Goal: Task Accomplishment & Management: Use online tool/utility

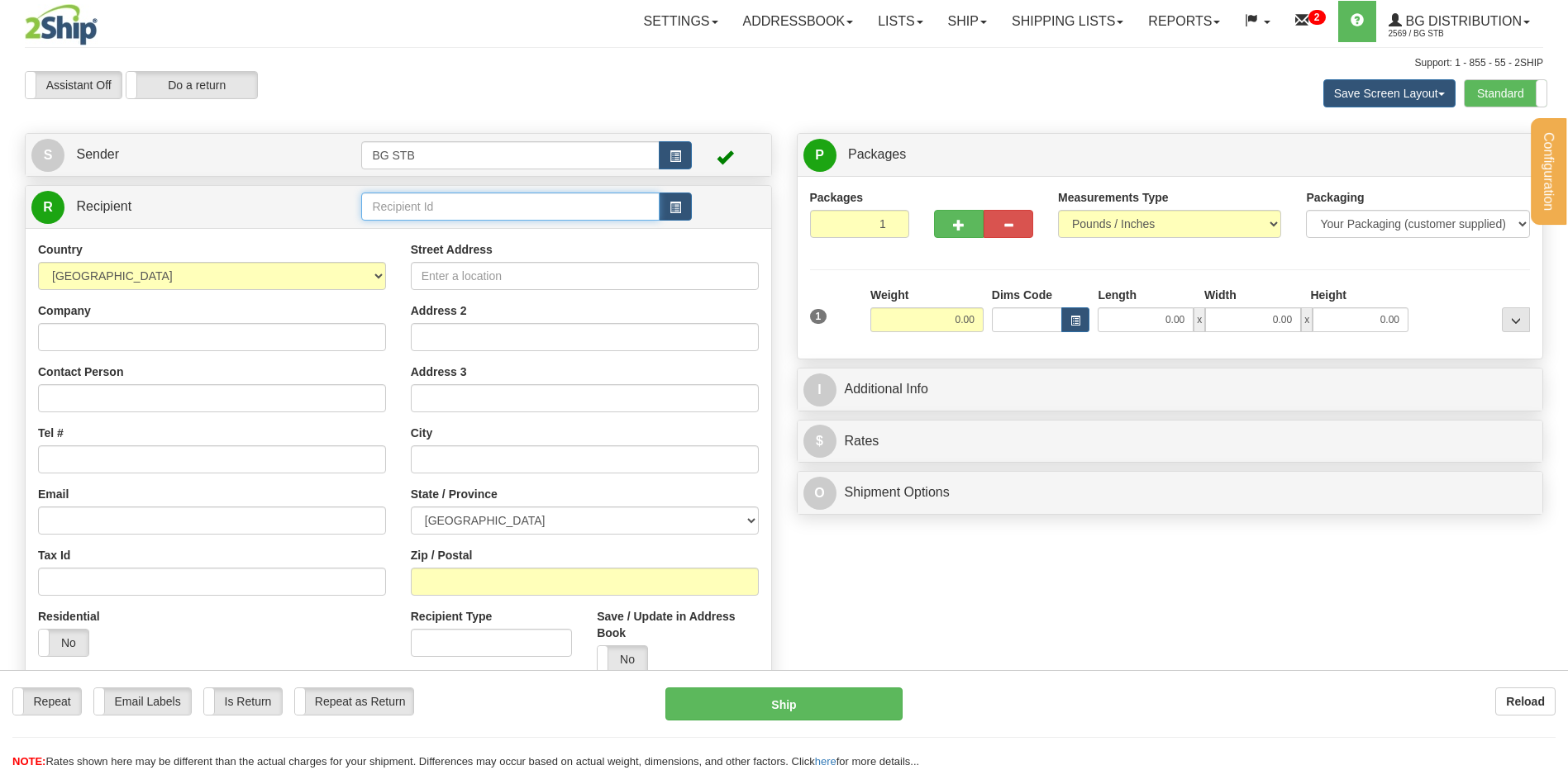
click at [415, 205] on input "text" at bounding box center [509, 206] width 297 height 28
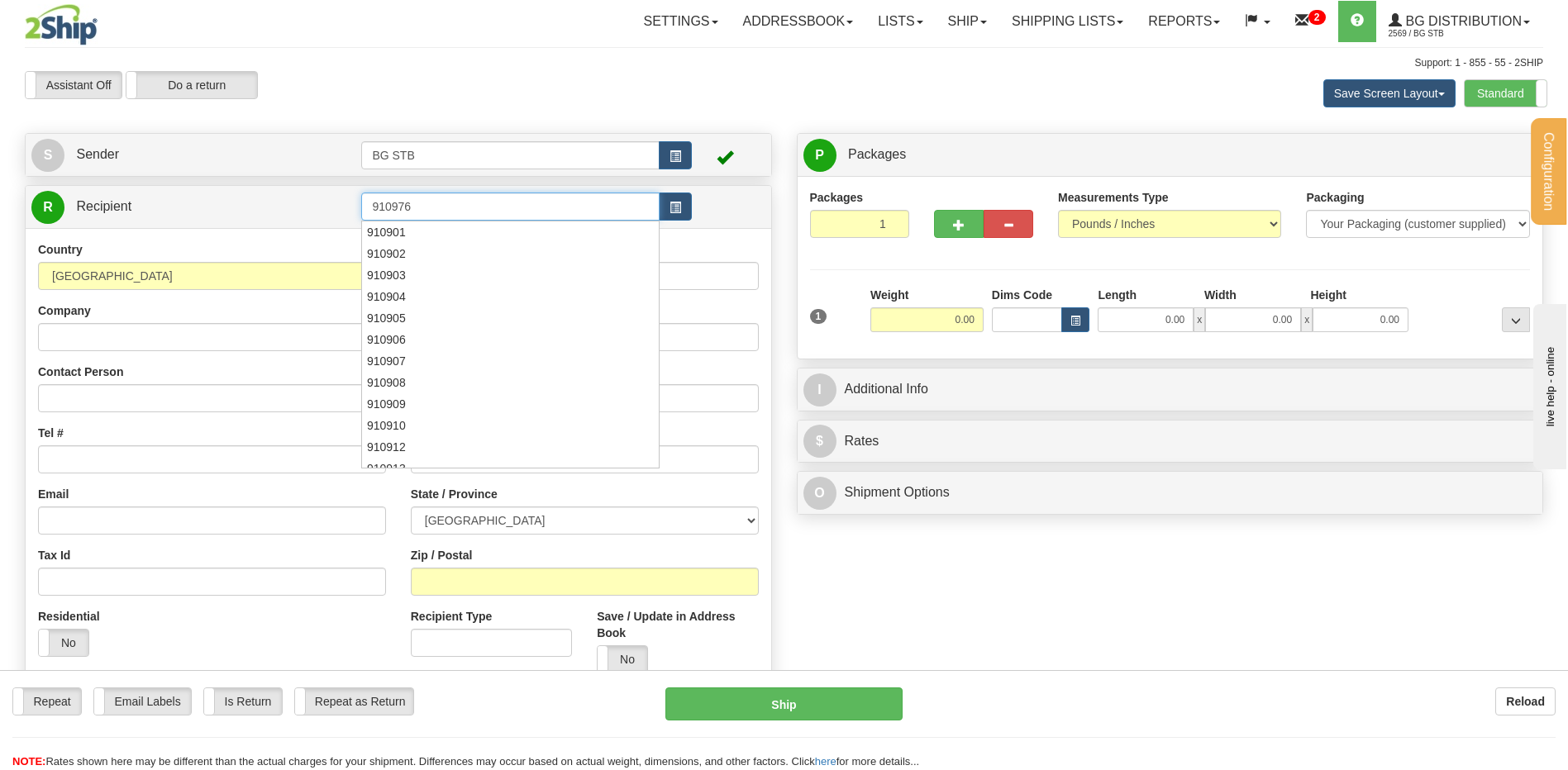
type input "910976"
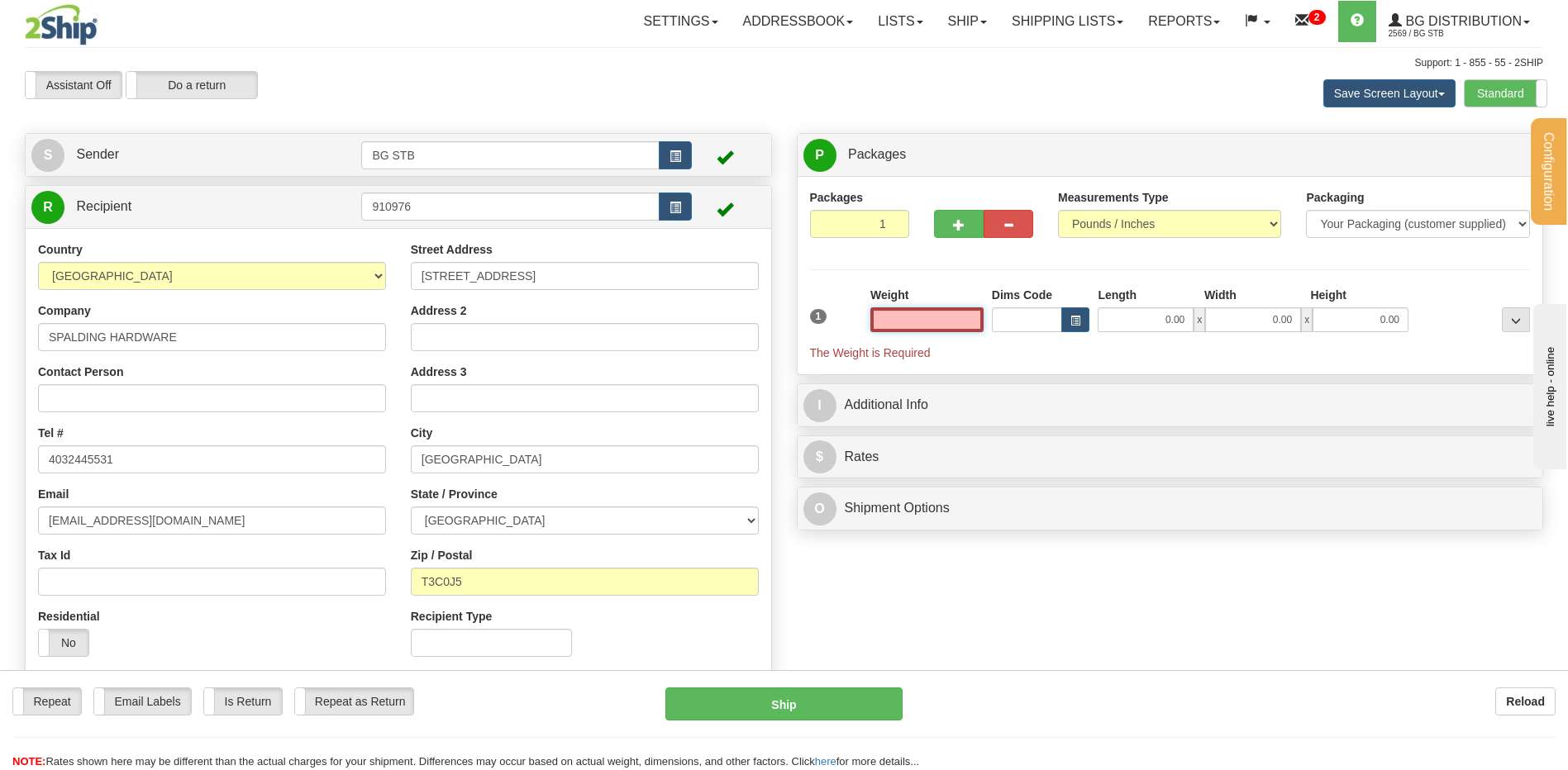
click at [936, 323] on input "text" at bounding box center [927, 320] width 113 height 25
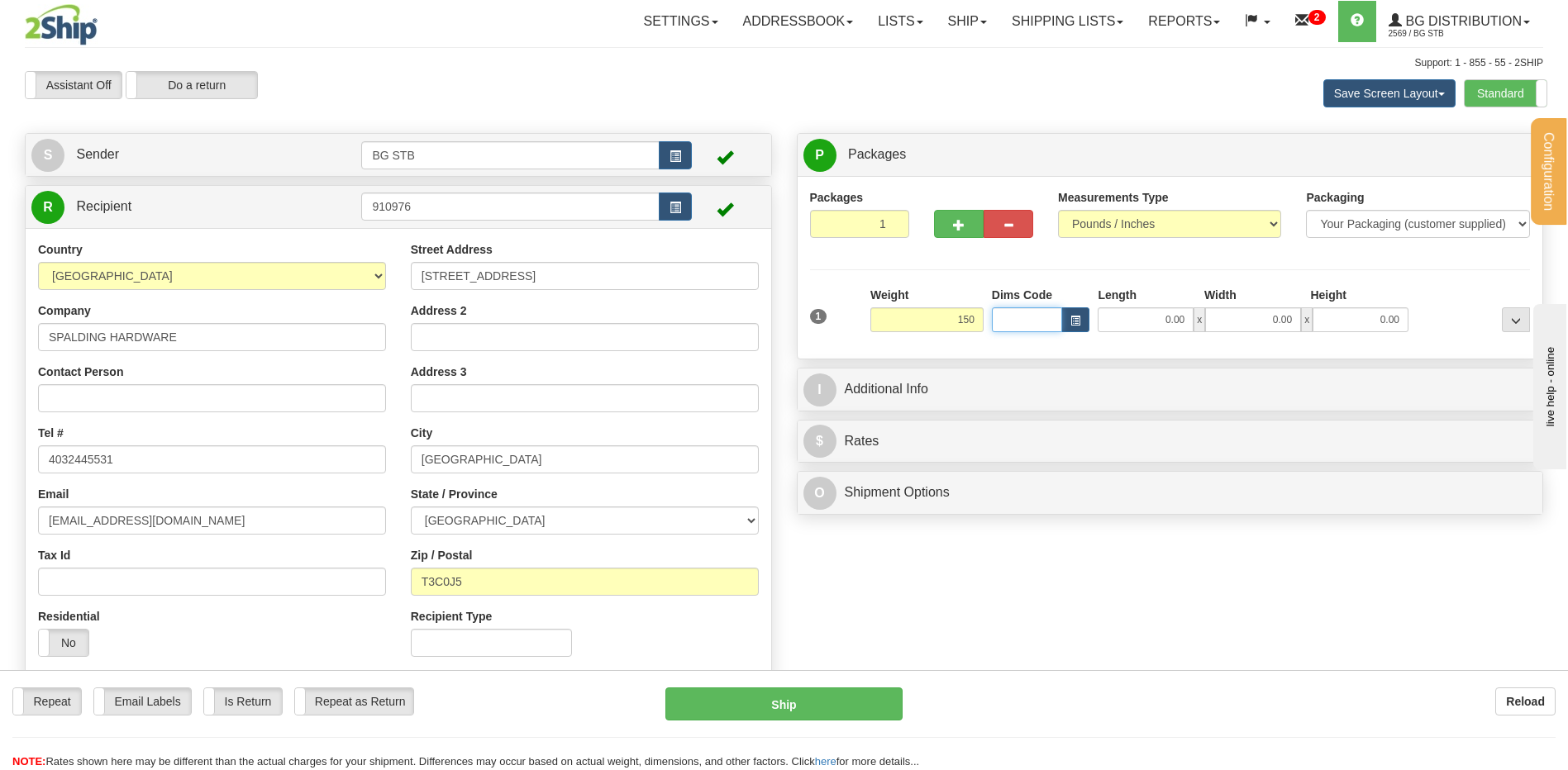
type input "150.00"
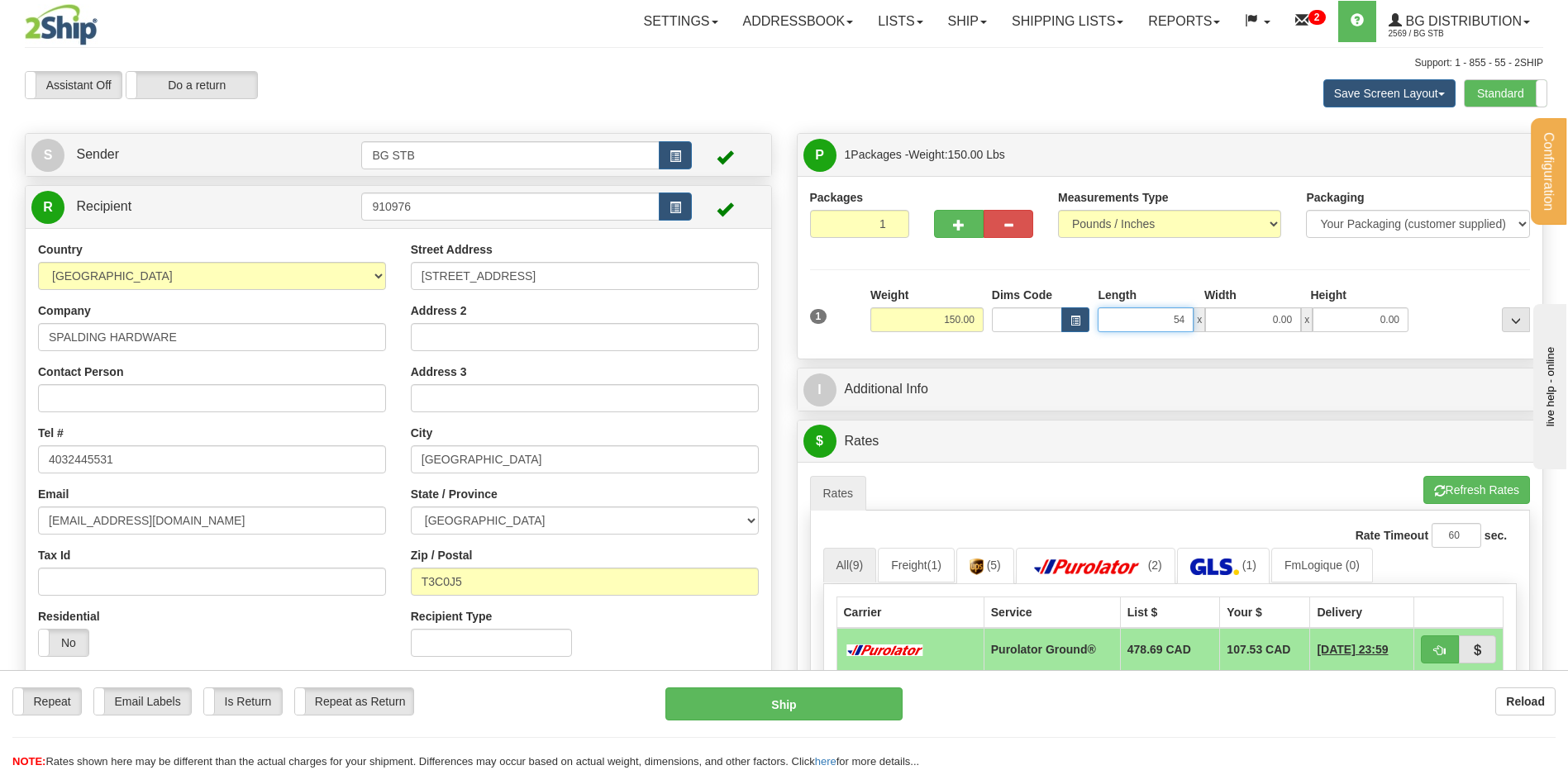
type input "54.00"
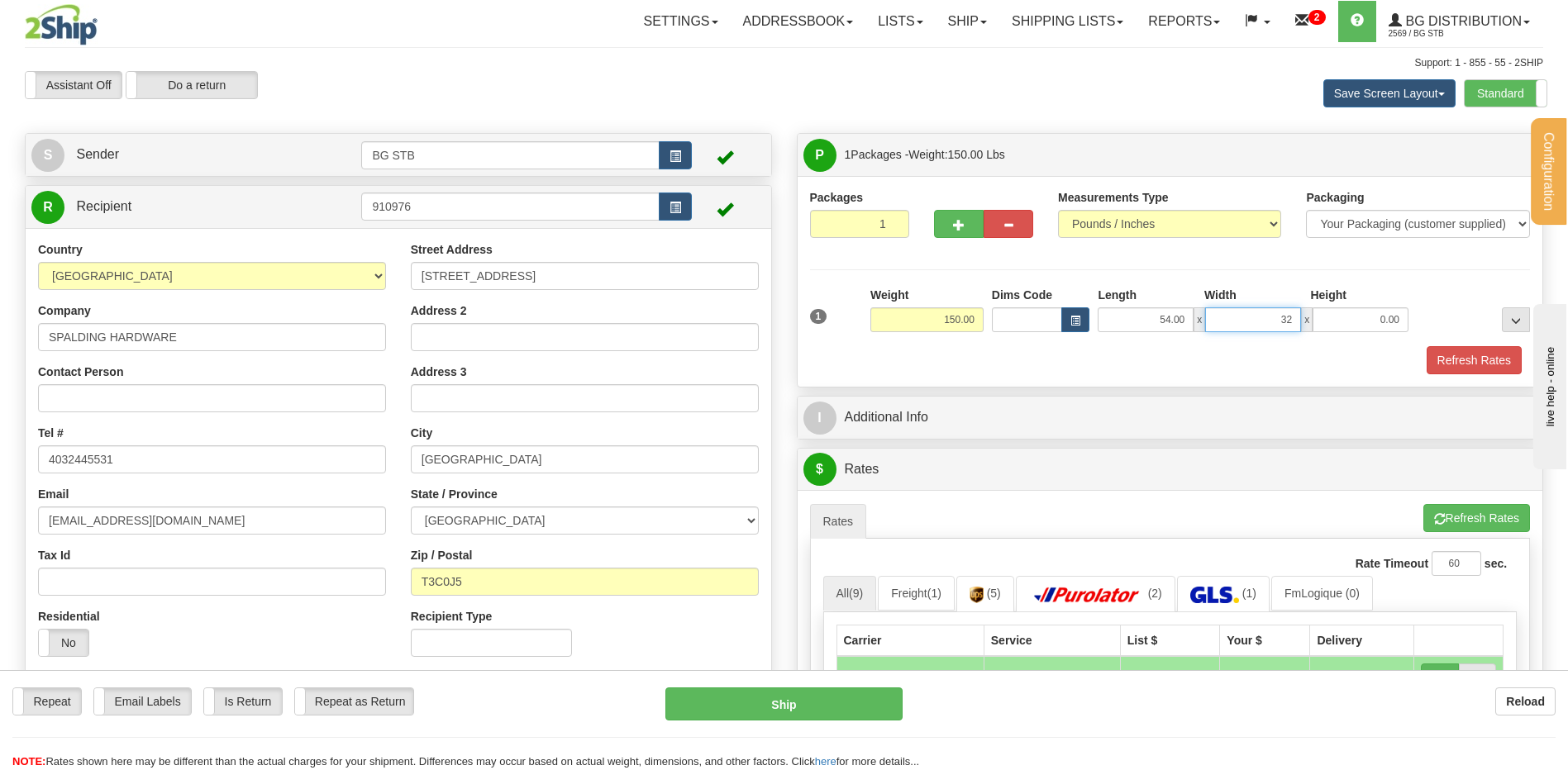
type input "32.00"
type input "21.00"
click at [1491, 87] on label "Standard" at bounding box center [1505, 93] width 81 height 26
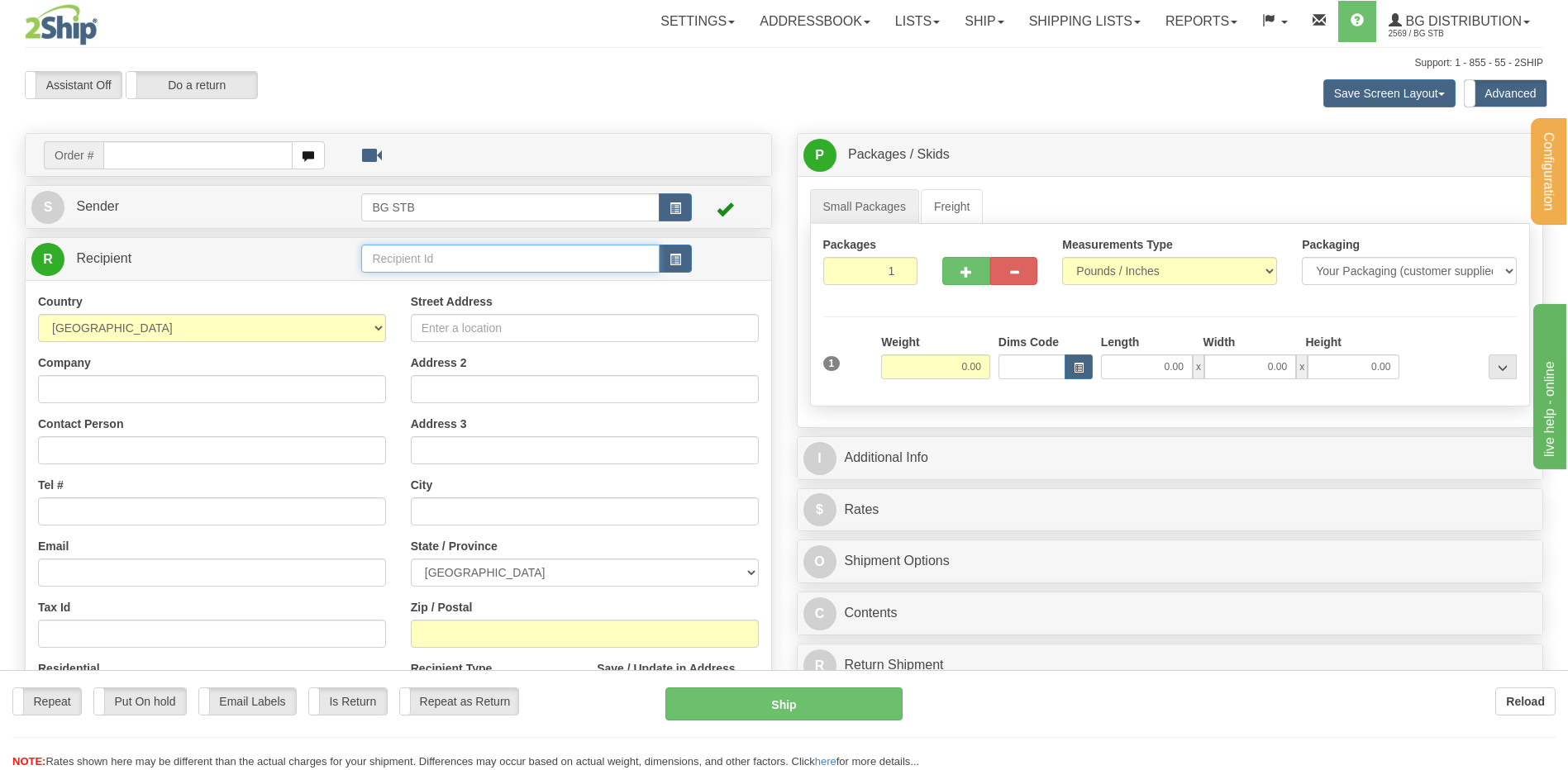
click at [389, 257] on input "text" at bounding box center [509, 259] width 297 height 28
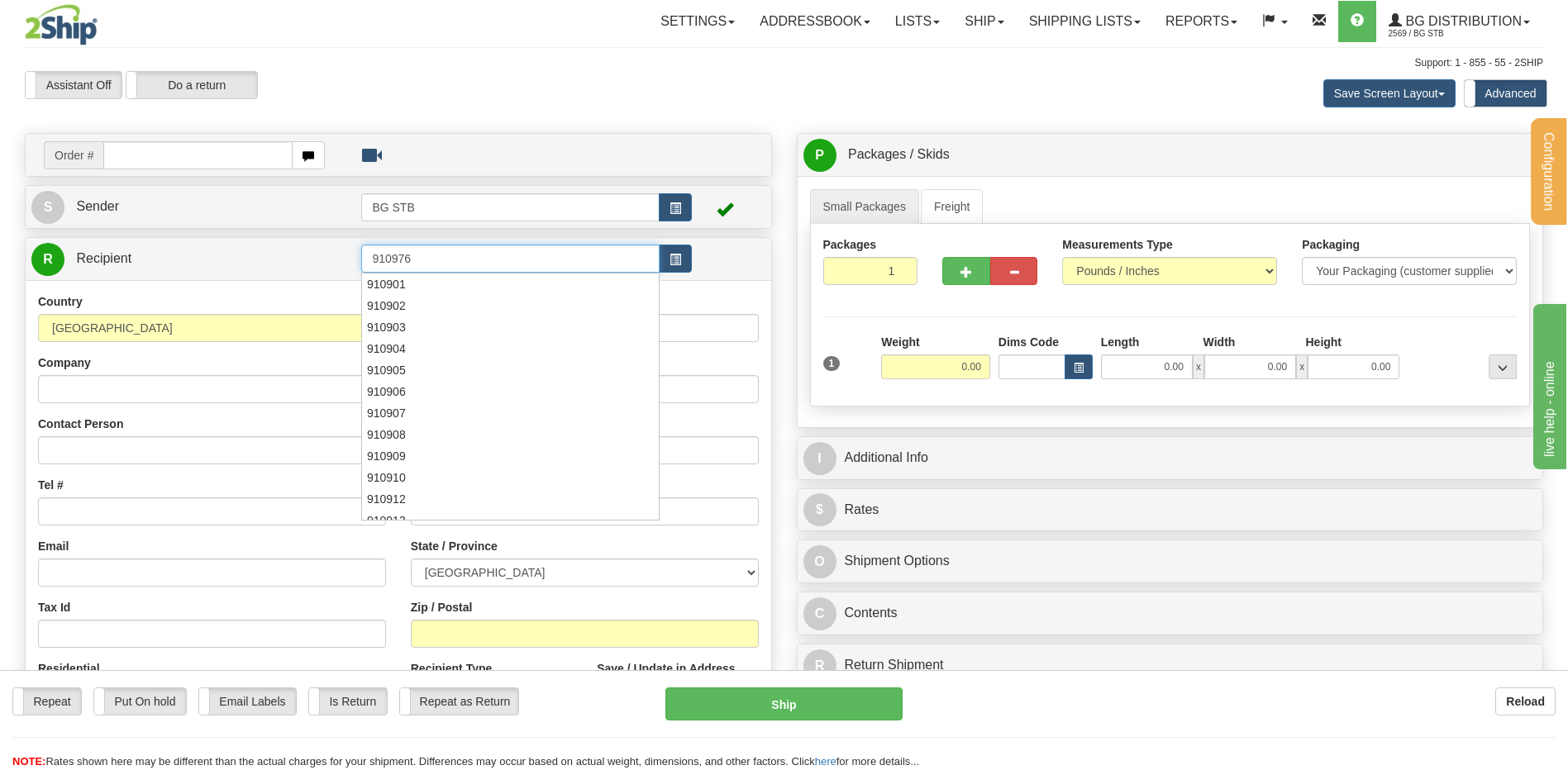
type input "910976"
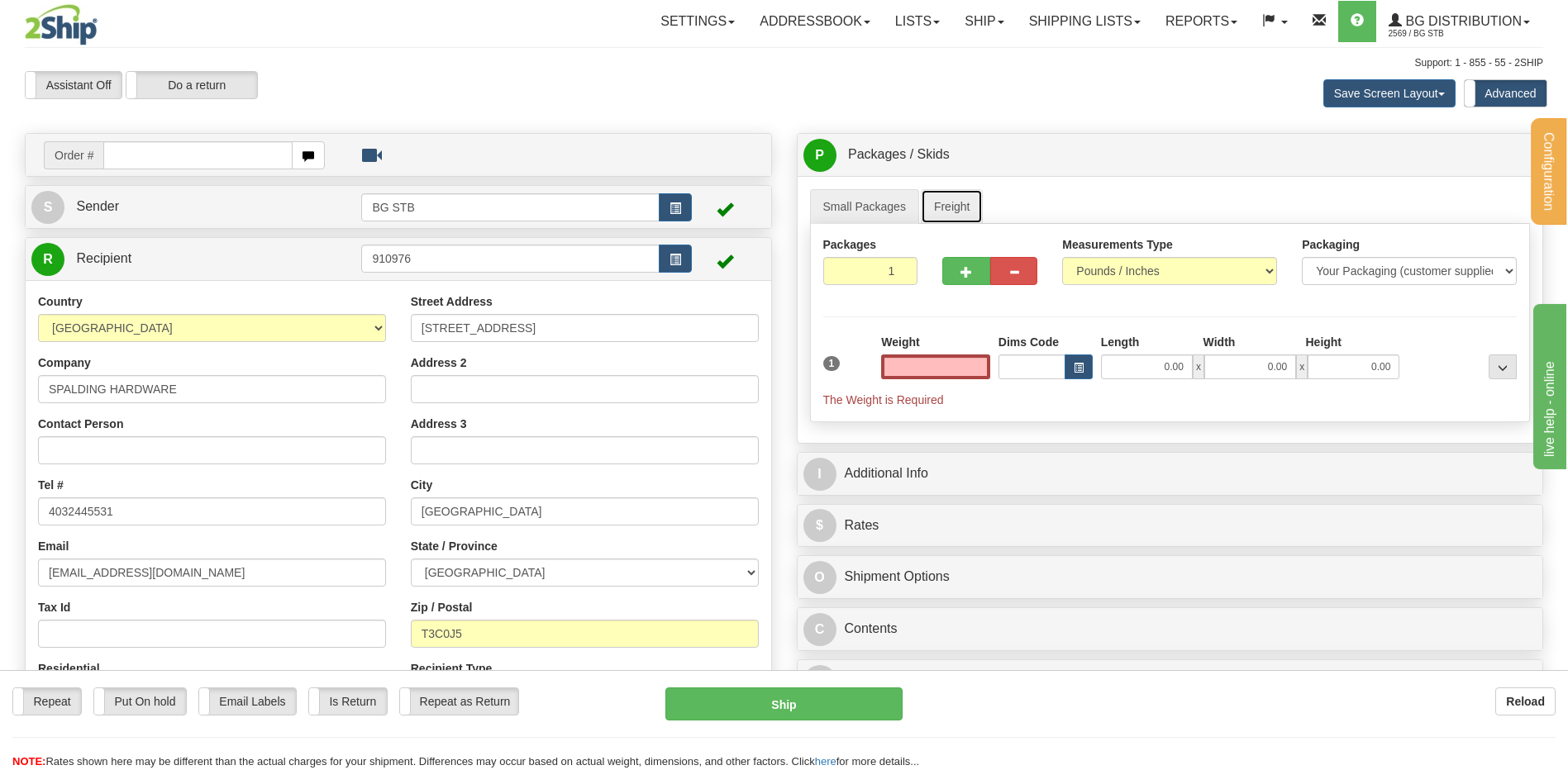
type input "0.00"
click at [942, 208] on link "Freight" at bounding box center [952, 206] width 63 height 35
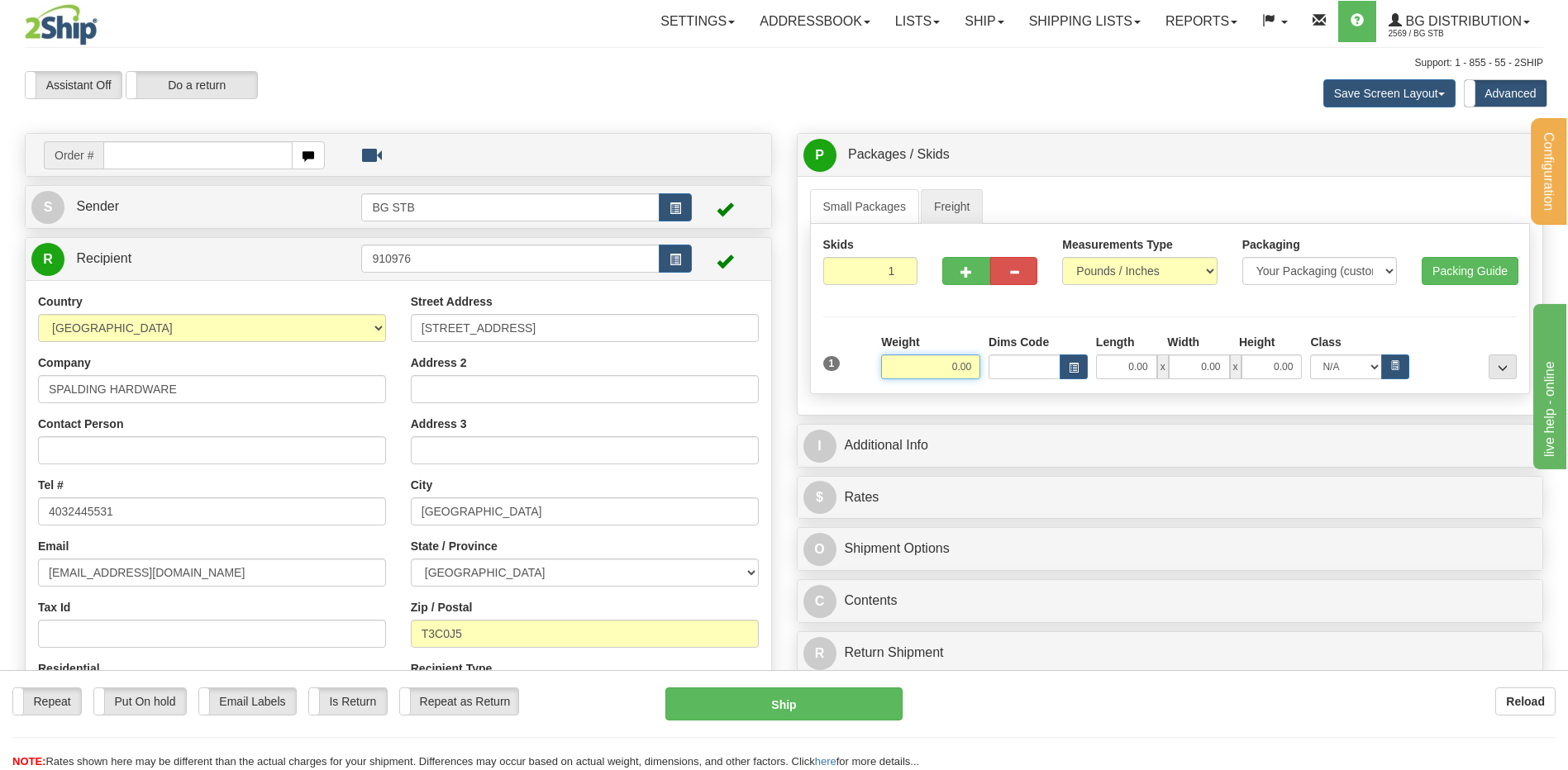
click at [933, 359] on input "0.00" at bounding box center [931, 367] width 99 height 25
type input "150.00"
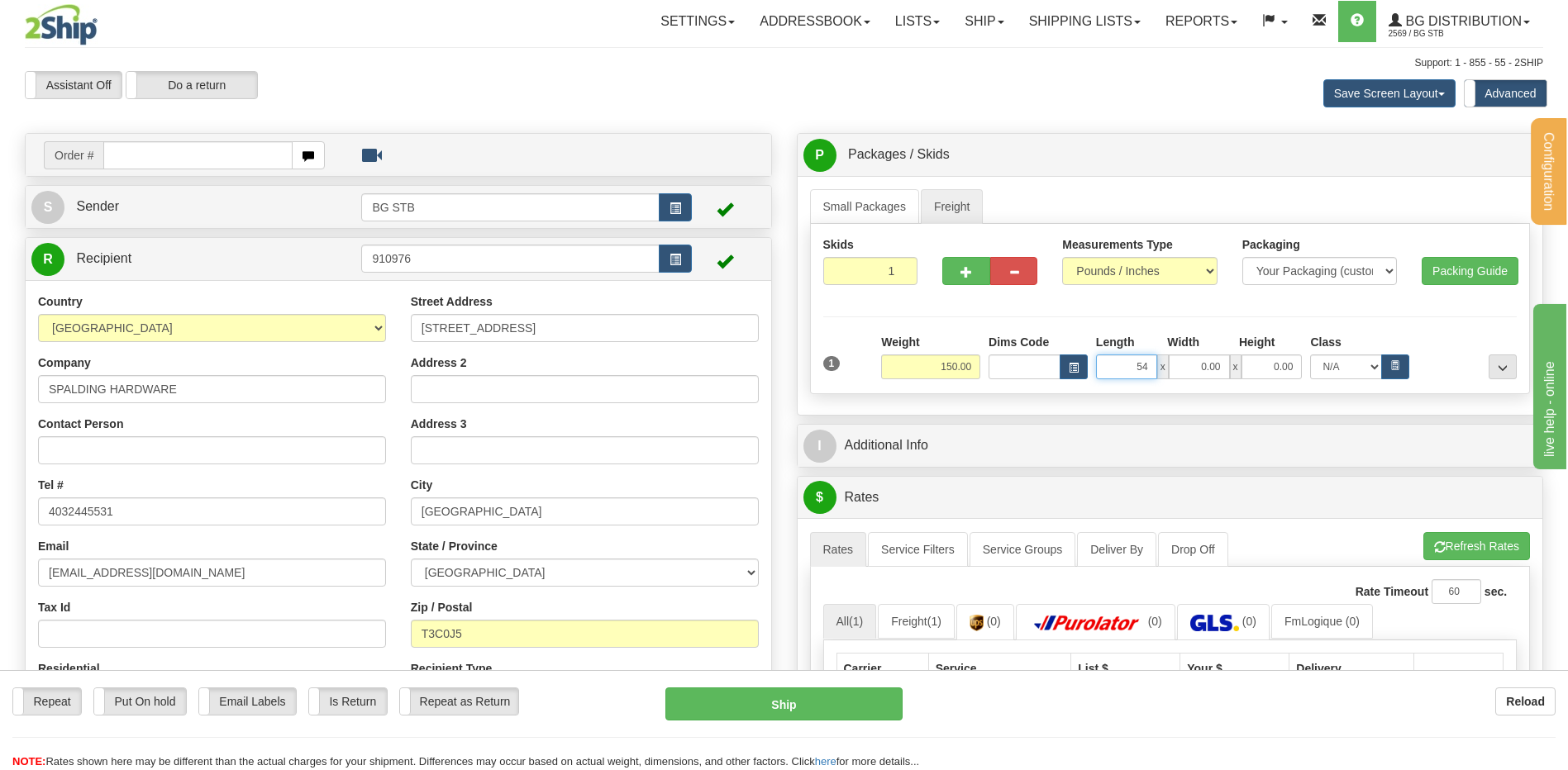
type input "54.00"
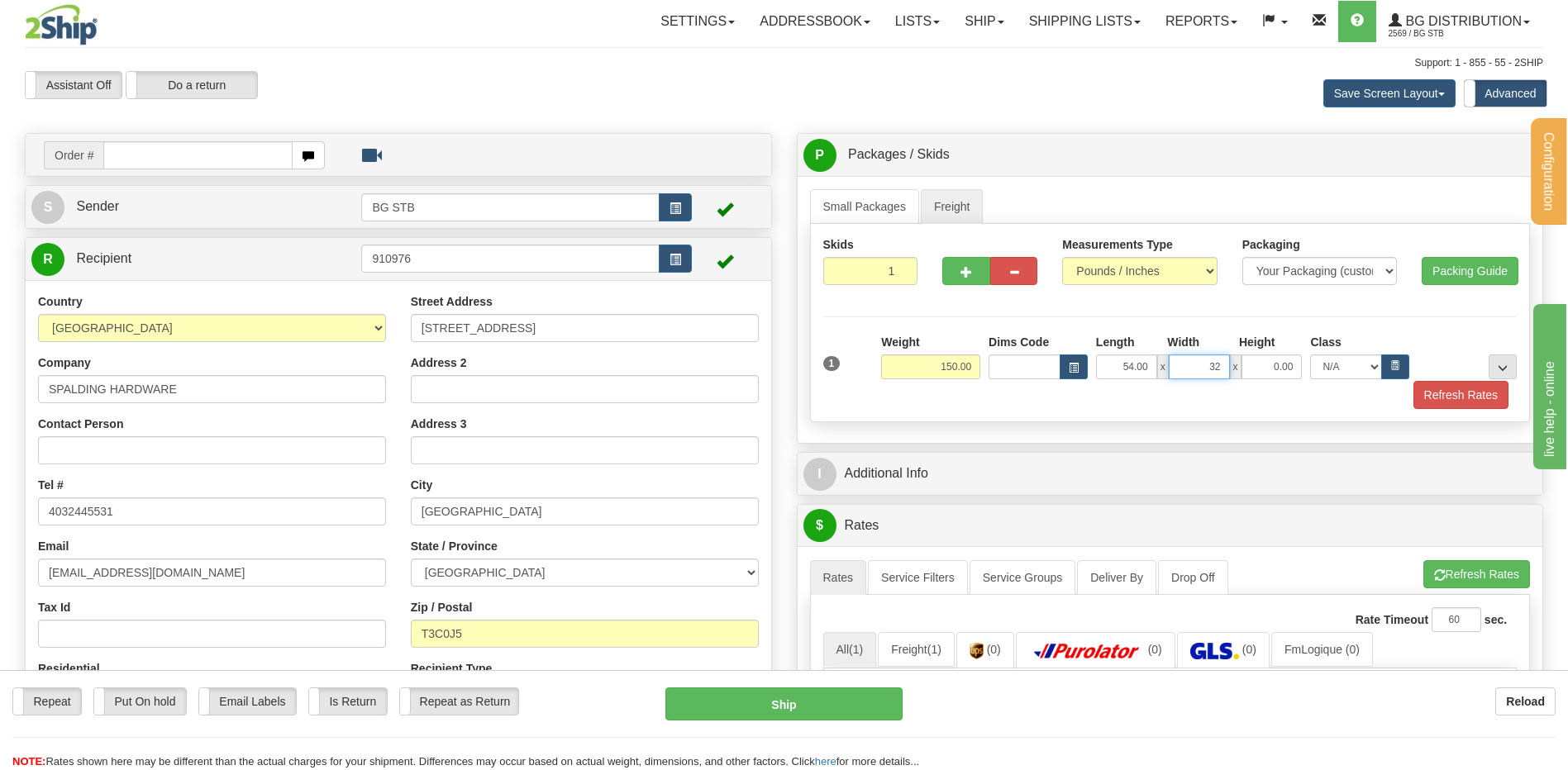
type input "32.00"
type input "21.00"
click at [1501, 369] on span "..." at bounding box center [1502, 367] width 10 height 9
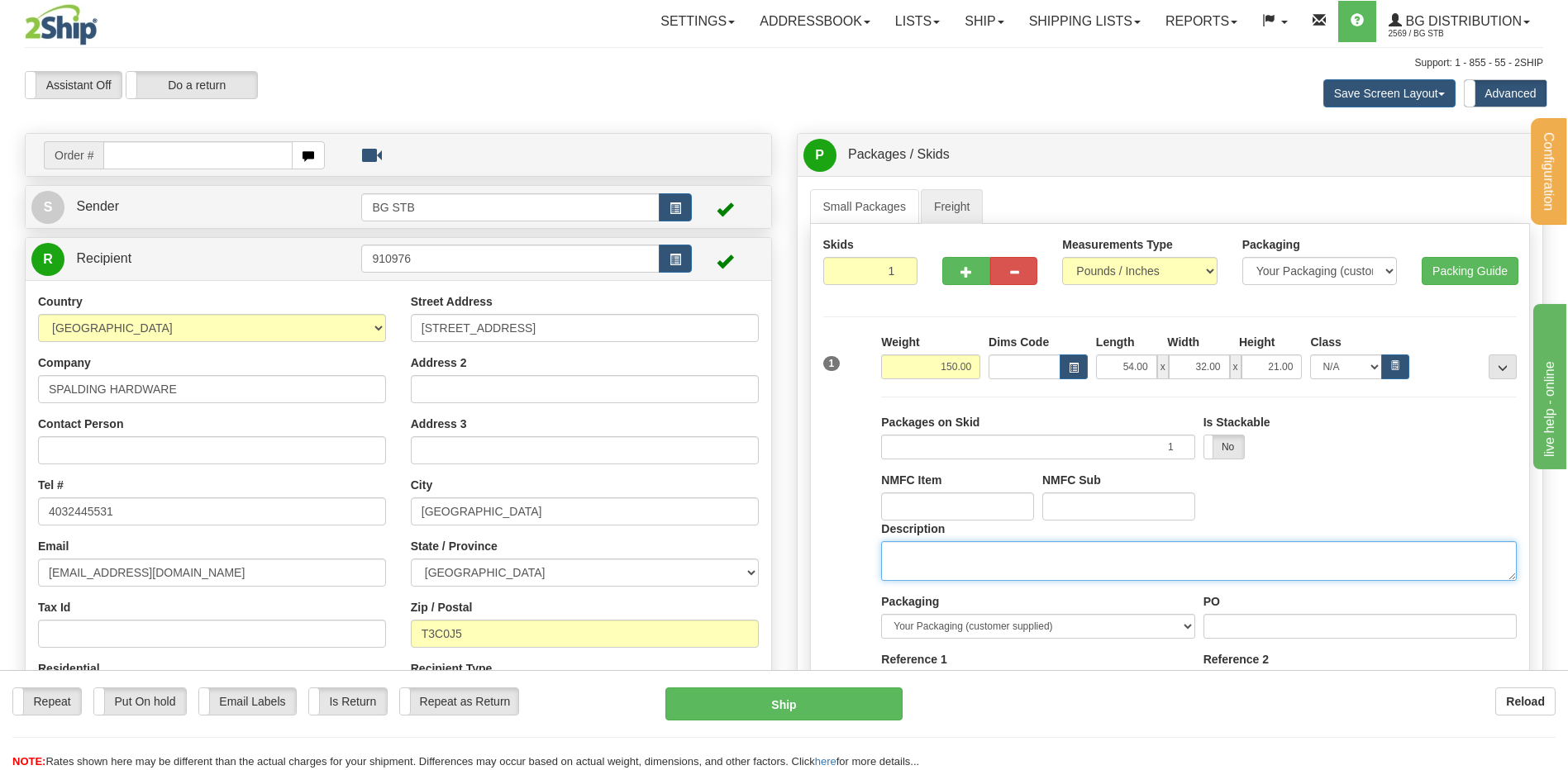
click at [971, 565] on textarea "Description" at bounding box center [1199, 561] width 635 height 40
click at [1235, 623] on input "PO" at bounding box center [1359, 627] width 313 height 25
drag, startPoint x: 929, startPoint y: 557, endPoint x: 900, endPoint y: 555, distance: 29.1
click at [900, 555] on textarea "1 skid" at bounding box center [1199, 561] width 635 height 40
type textarea "1 SKID"
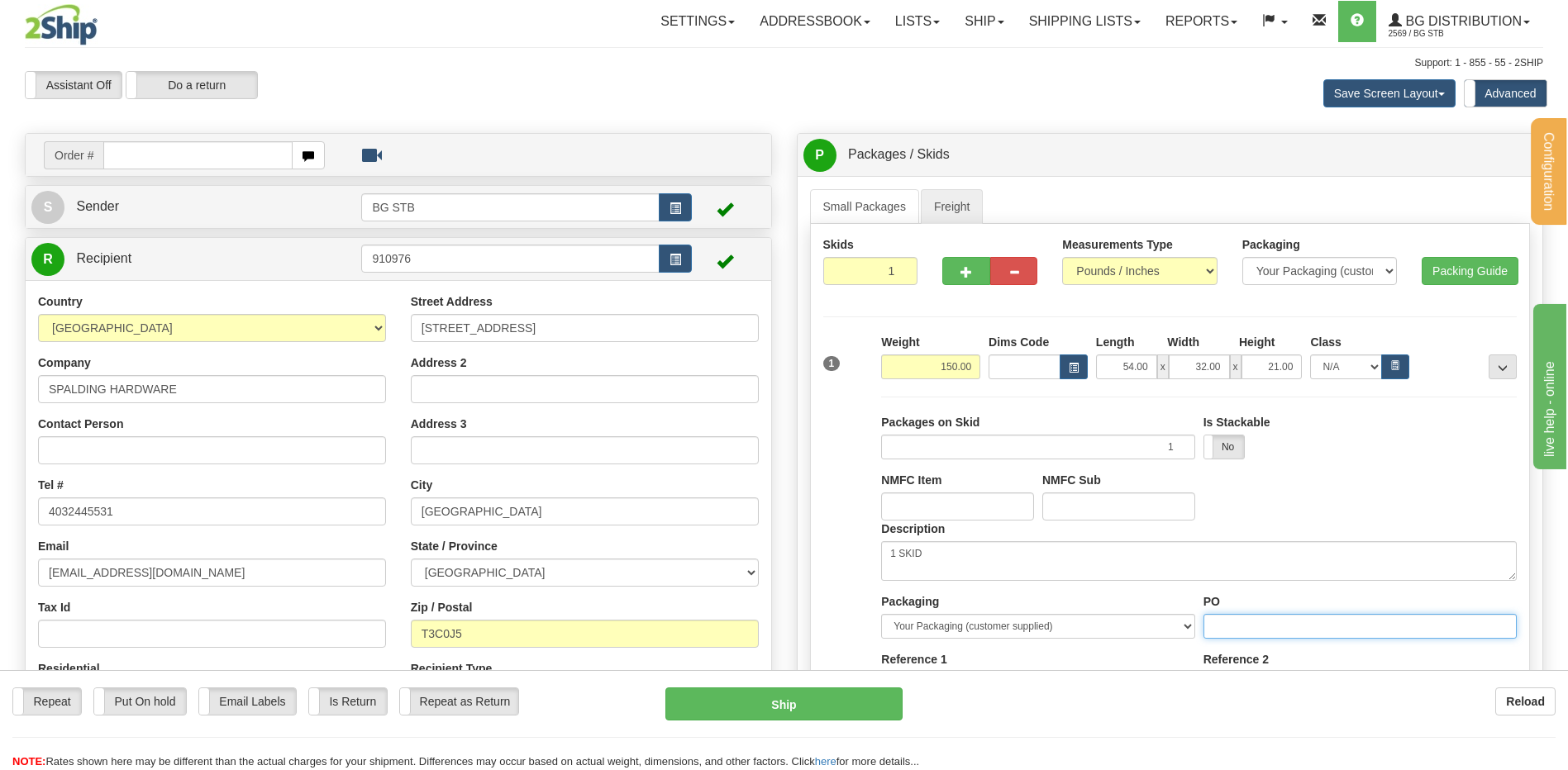
click at [1304, 625] on input "PO" at bounding box center [1359, 627] width 313 height 25
type input ".."
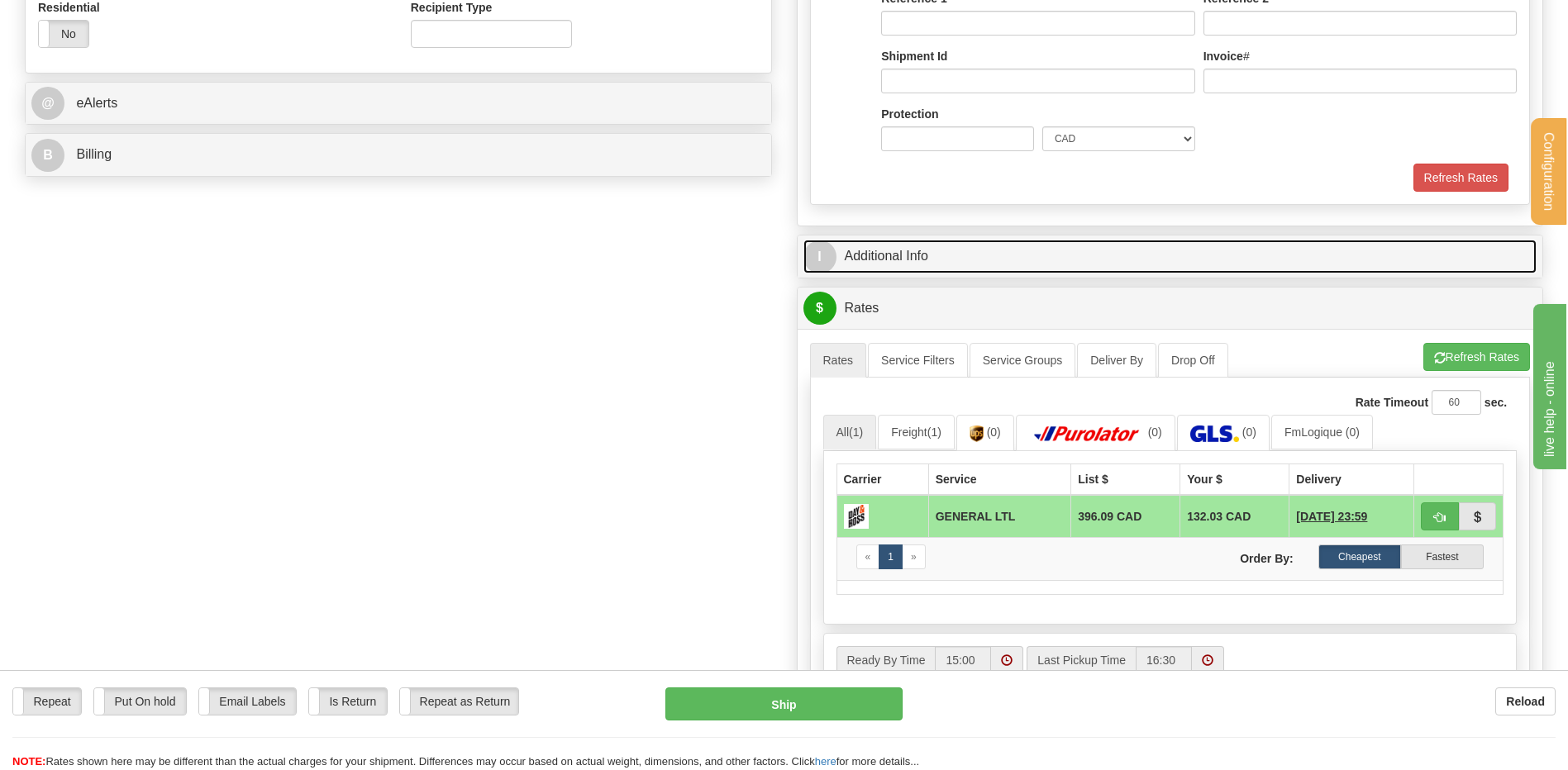
click at [1066, 246] on link "I Additional Info" at bounding box center [1170, 256] width 734 height 34
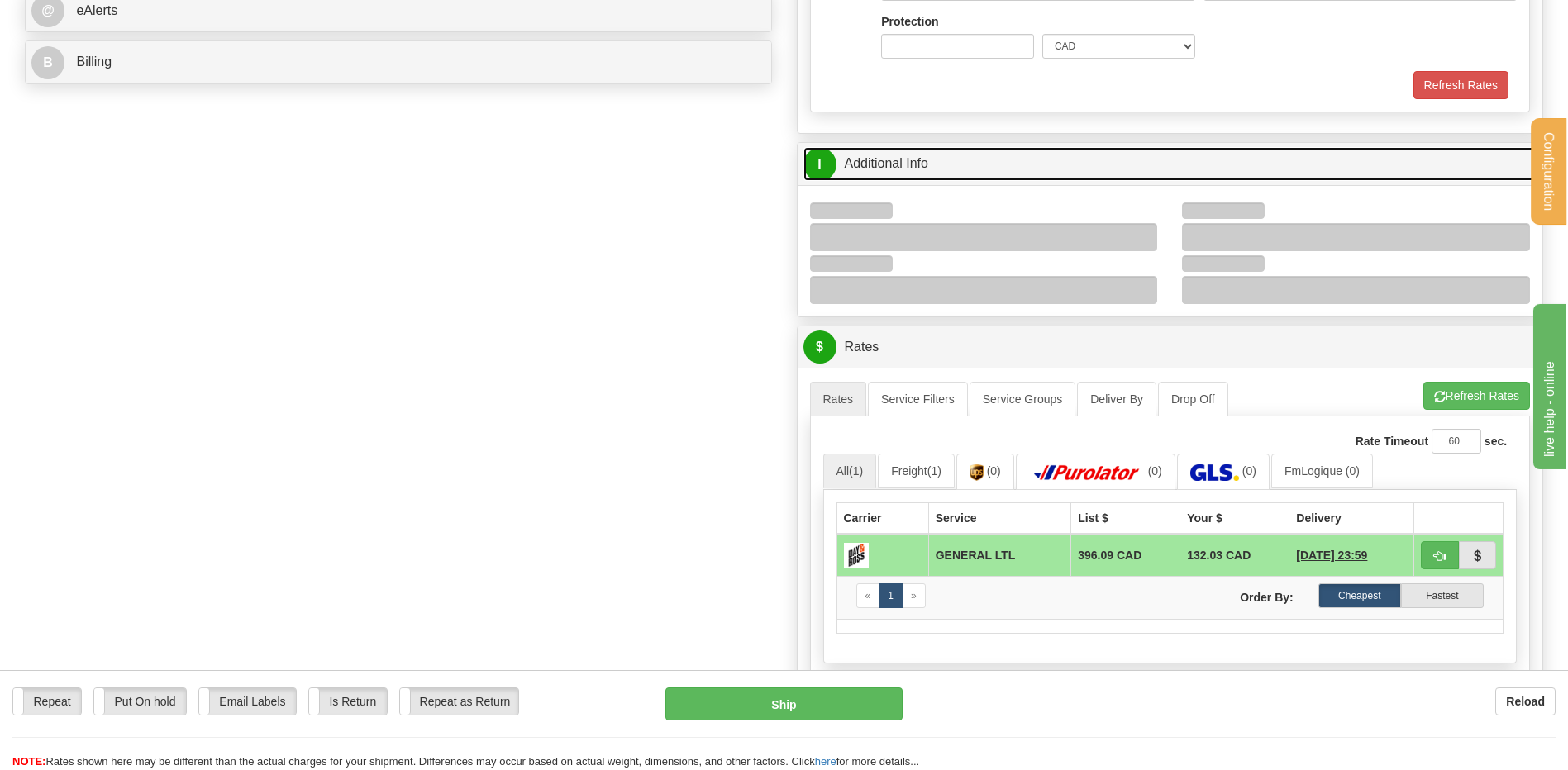
scroll to position [826, 0]
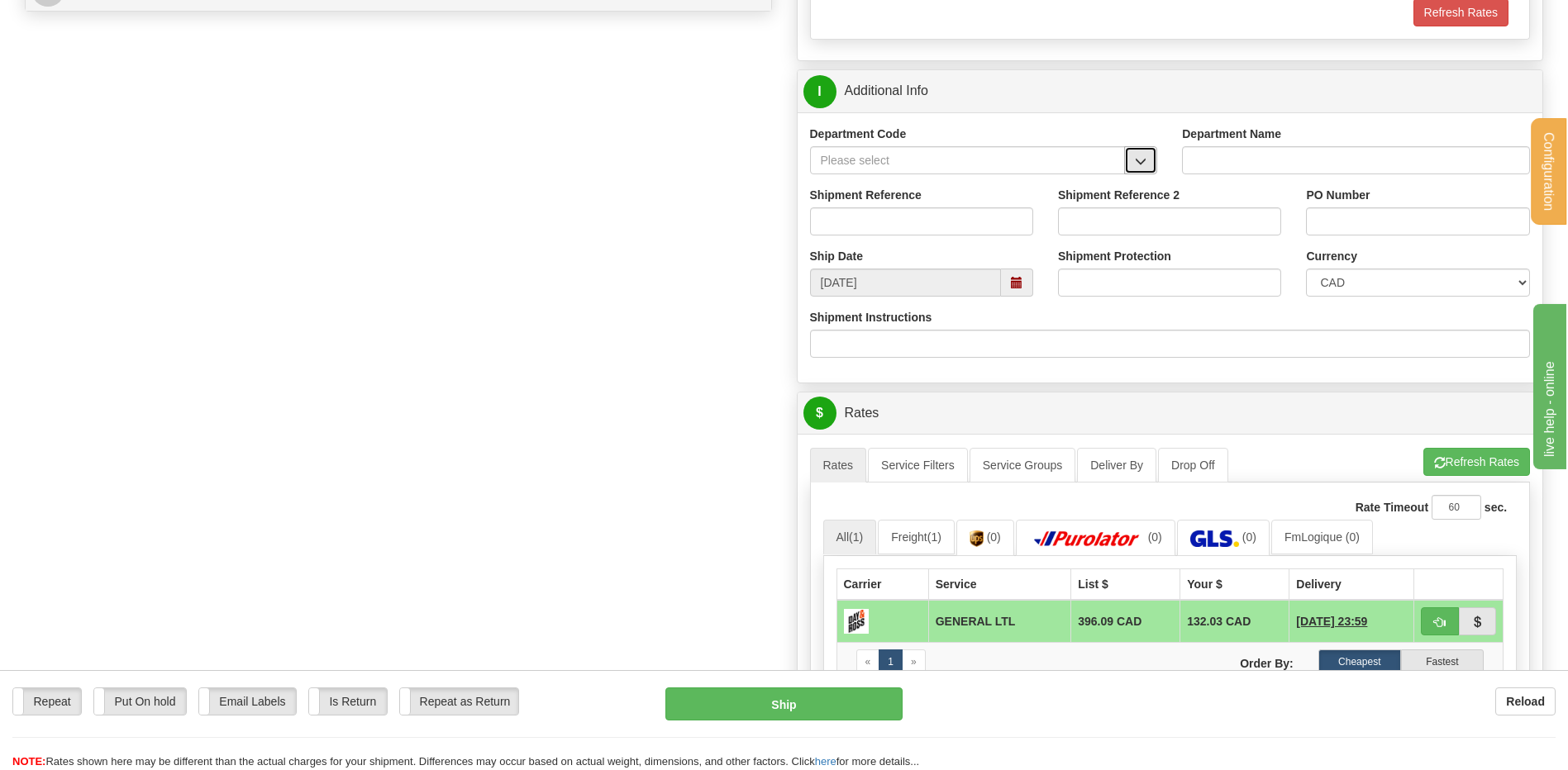
click at [1153, 164] on button "button" at bounding box center [1140, 160] width 33 height 28
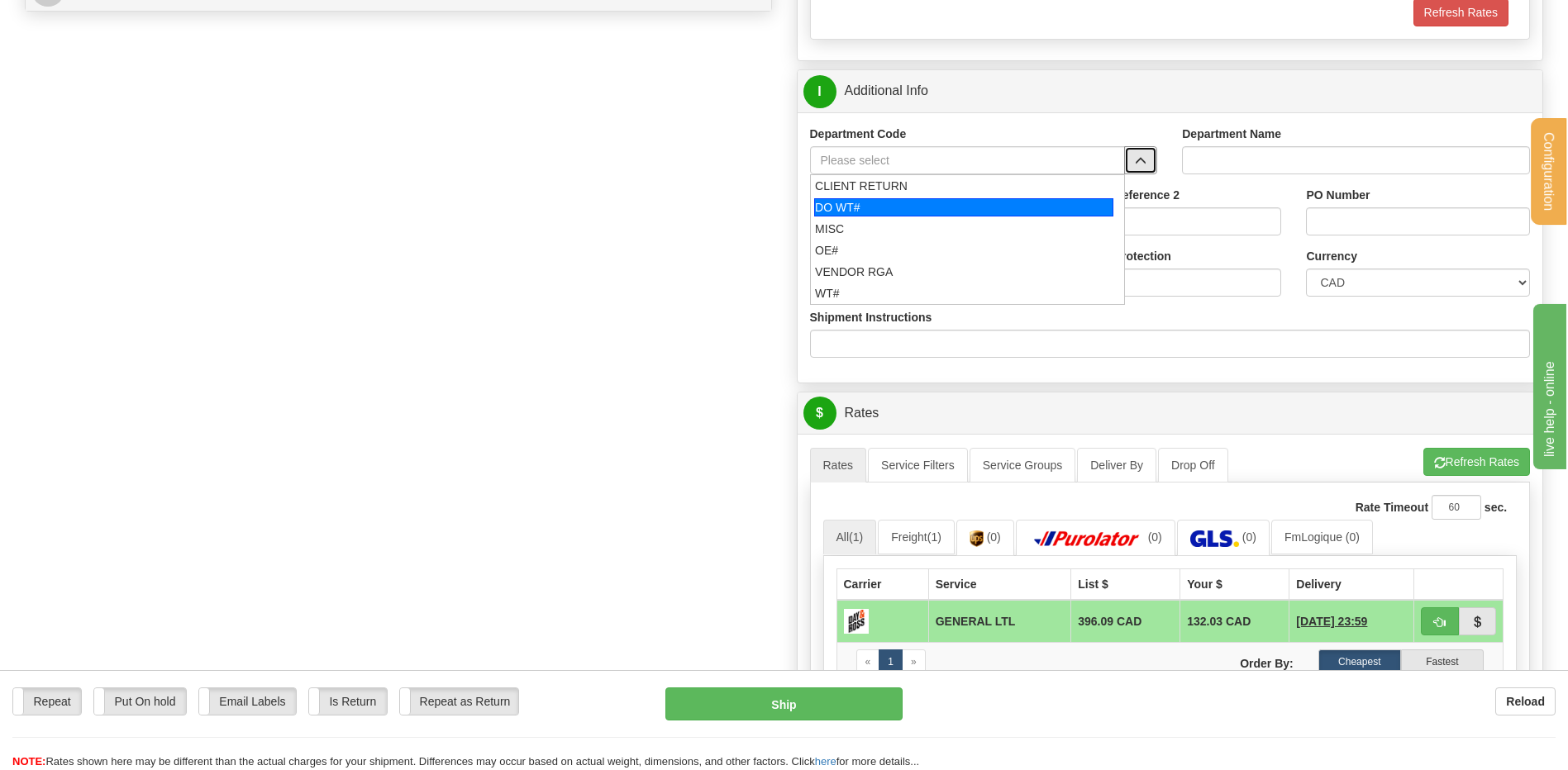
click at [878, 205] on div "DO WT#" at bounding box center [963, 207] width 299 height 18
type input "DO WT#"
type input "DIRECT ORDERS"
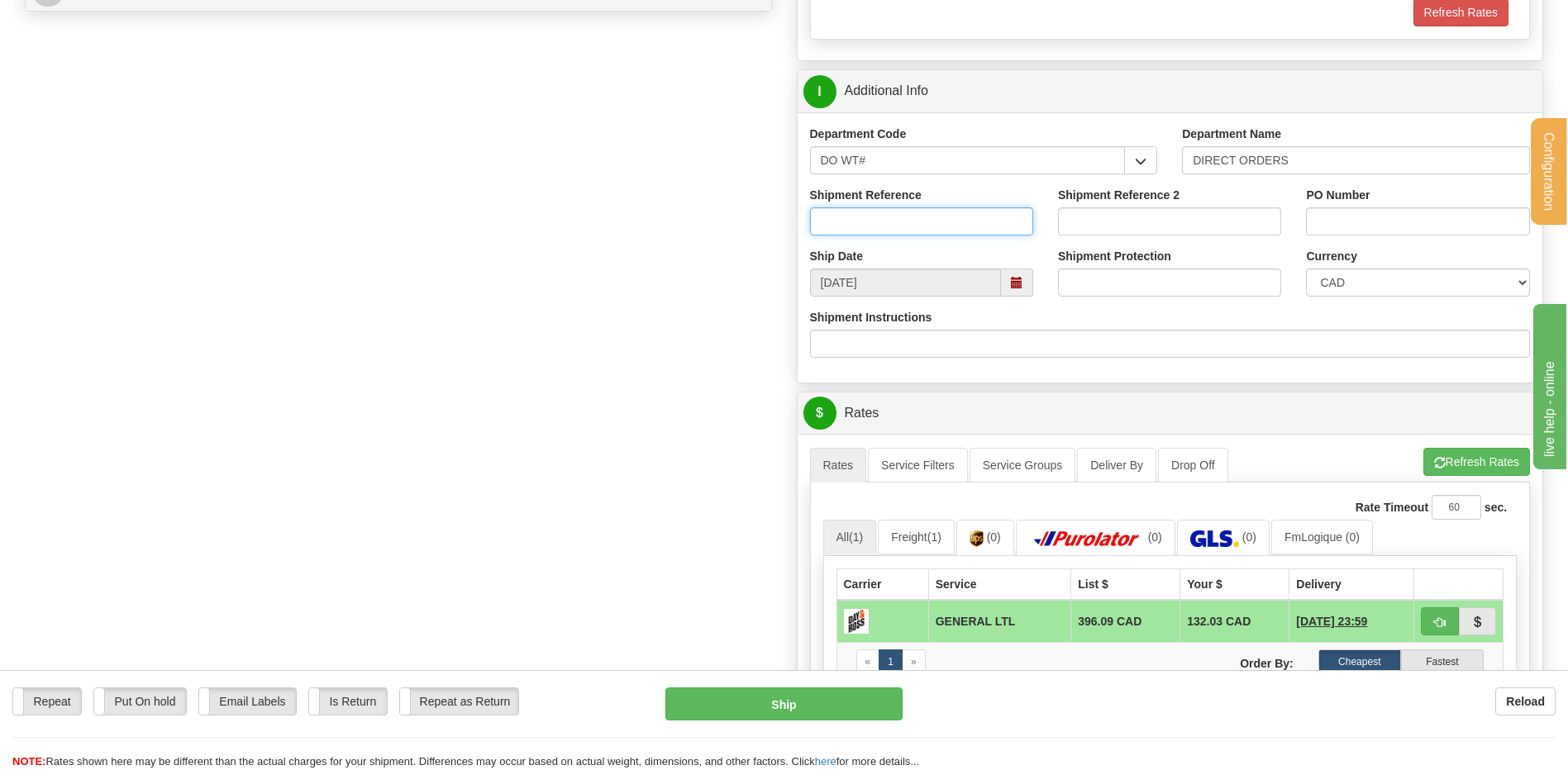
click at [871, 219] on input "Shipment Reference" at bounding box center [921, 221] width 223 height 28
type input "167851-00"
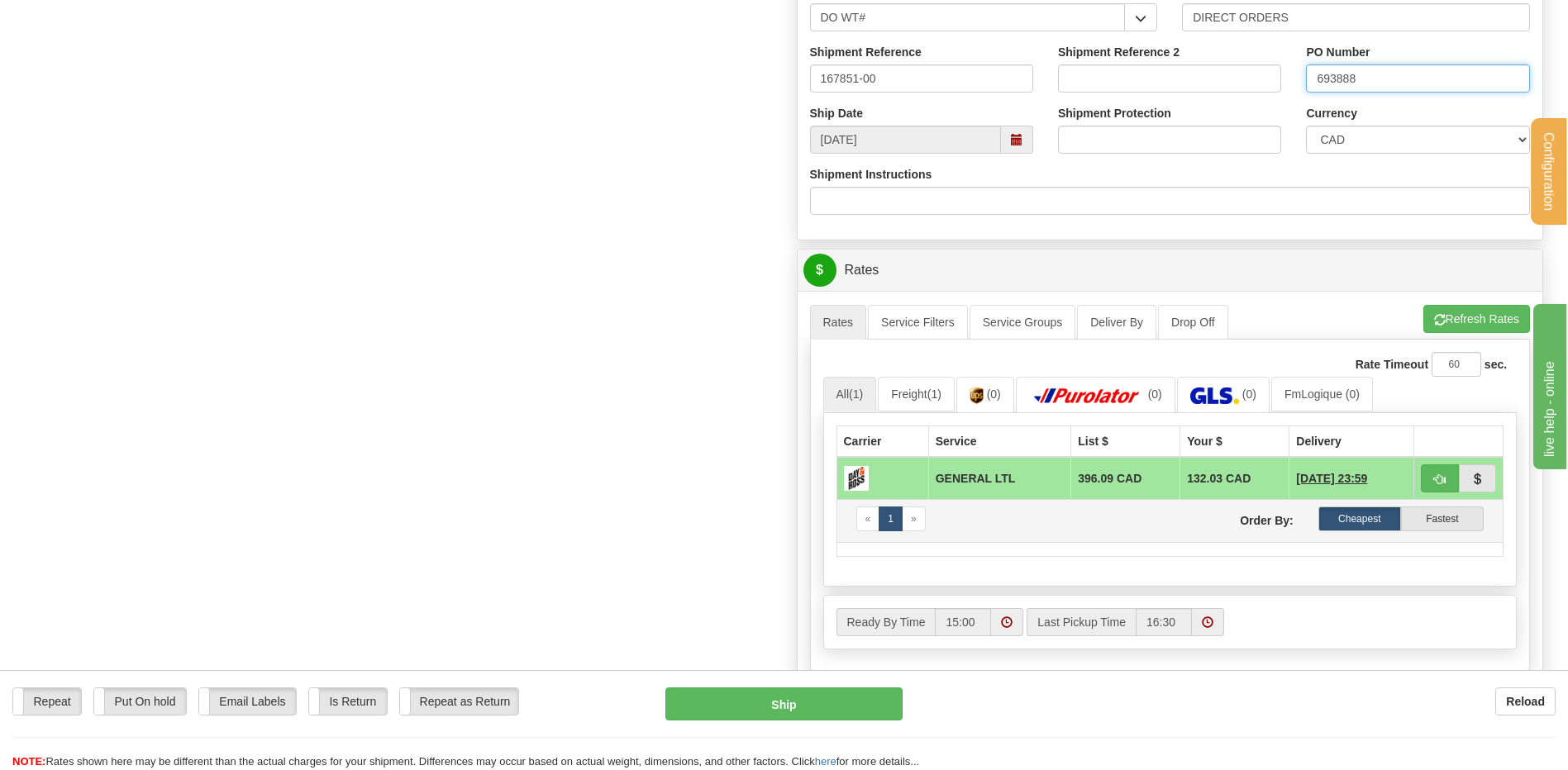
scroll to position [1074, 0]
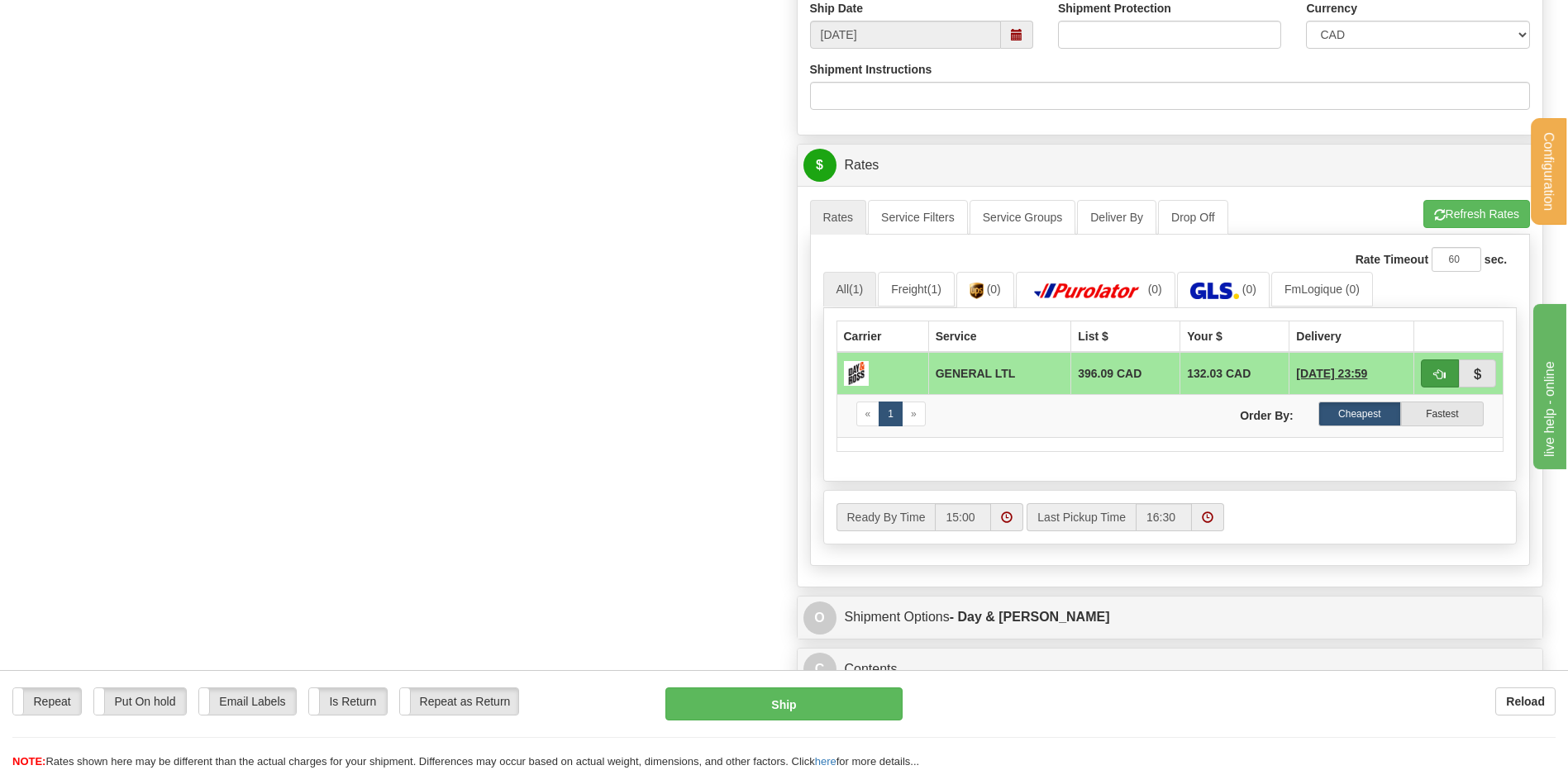
type input "693888"
click at [1432, 375] on button "button" at bounding box center [1439, 373] width 38 height 28
type input "GL"
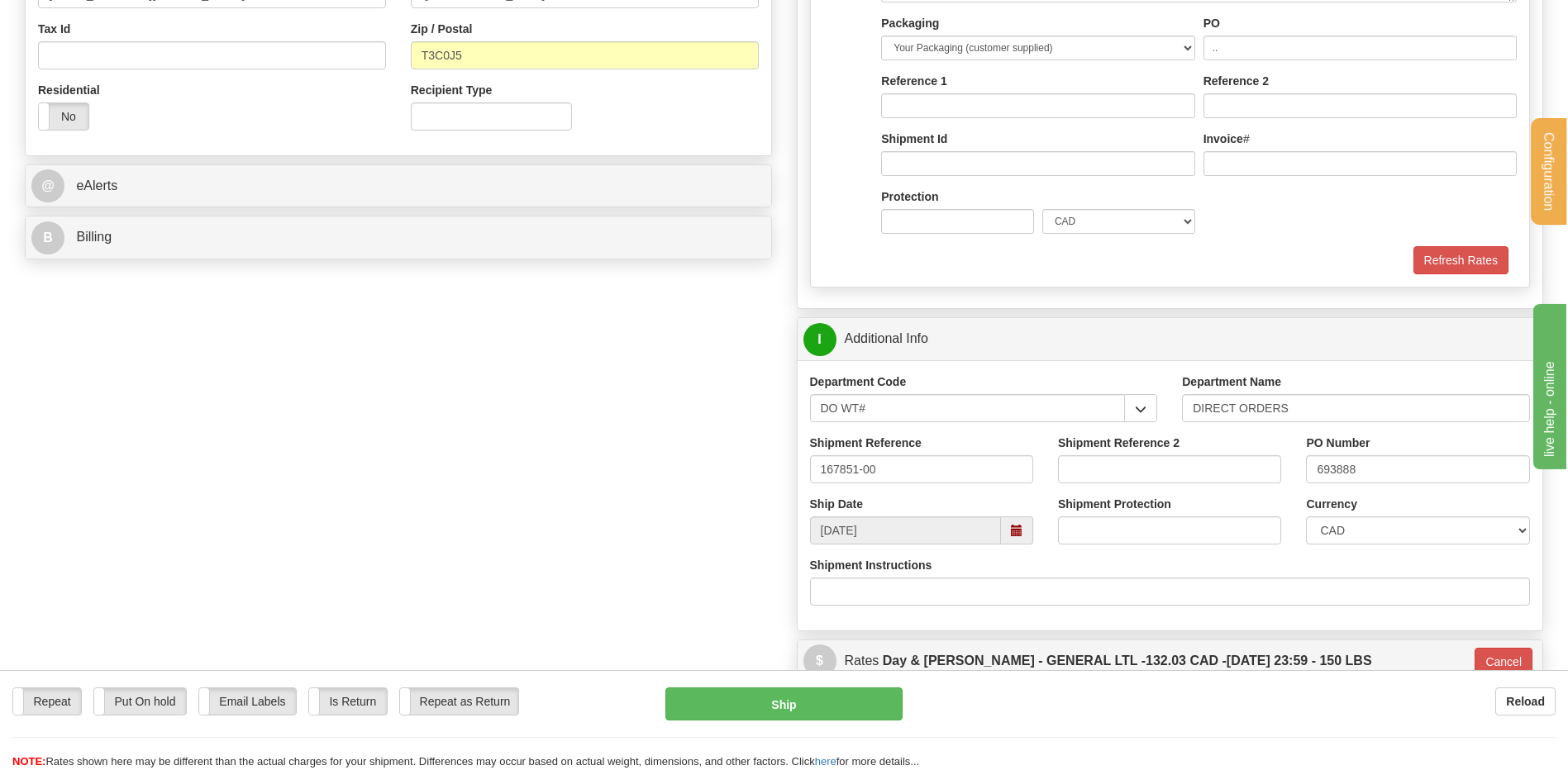
click at [563, 446] on div "Create a label for the return Create Pickup Without Label Order #" at bounding box center [784, 200] width 1543 height 1293
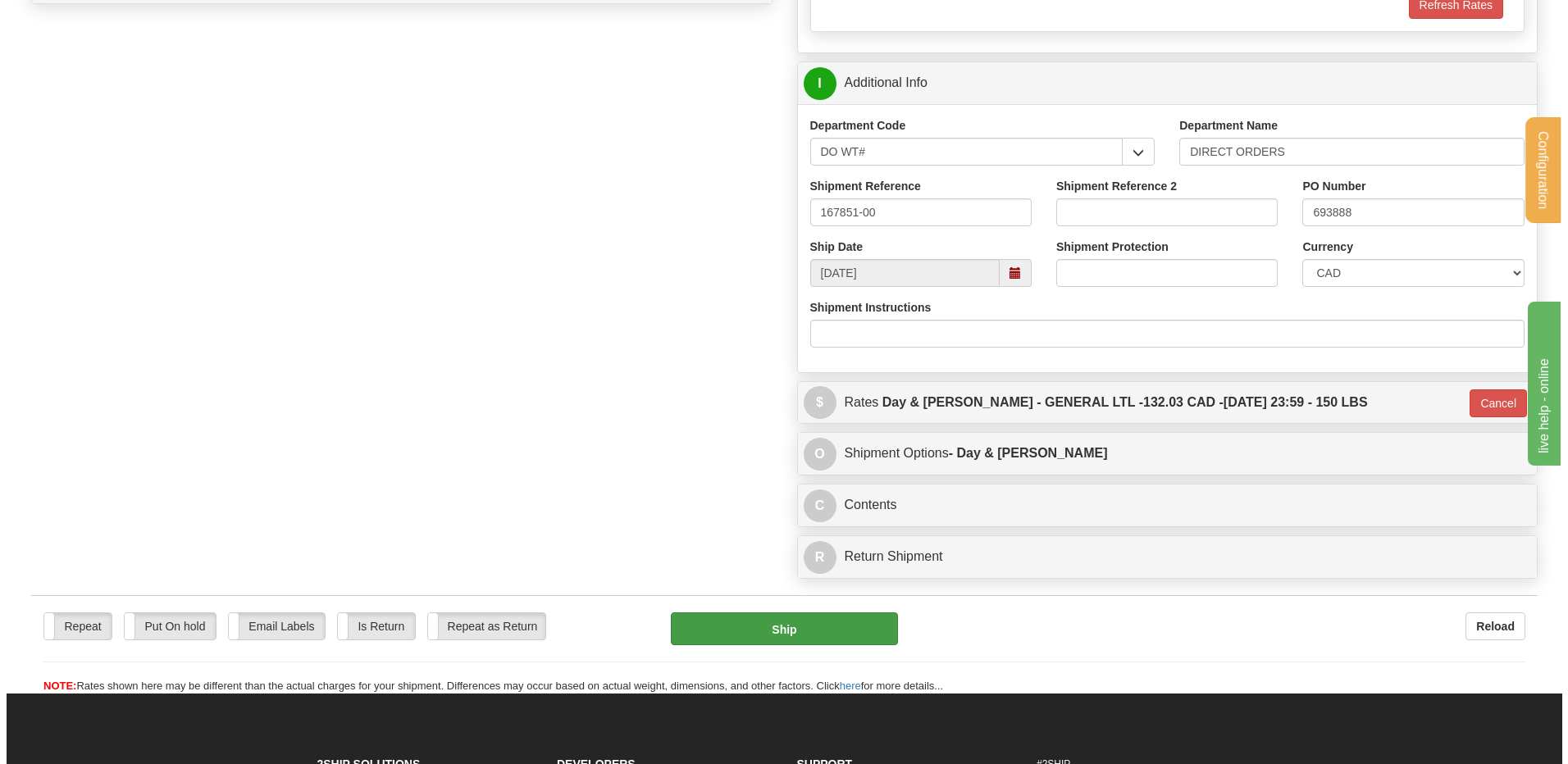
scroll to position [984, 0]
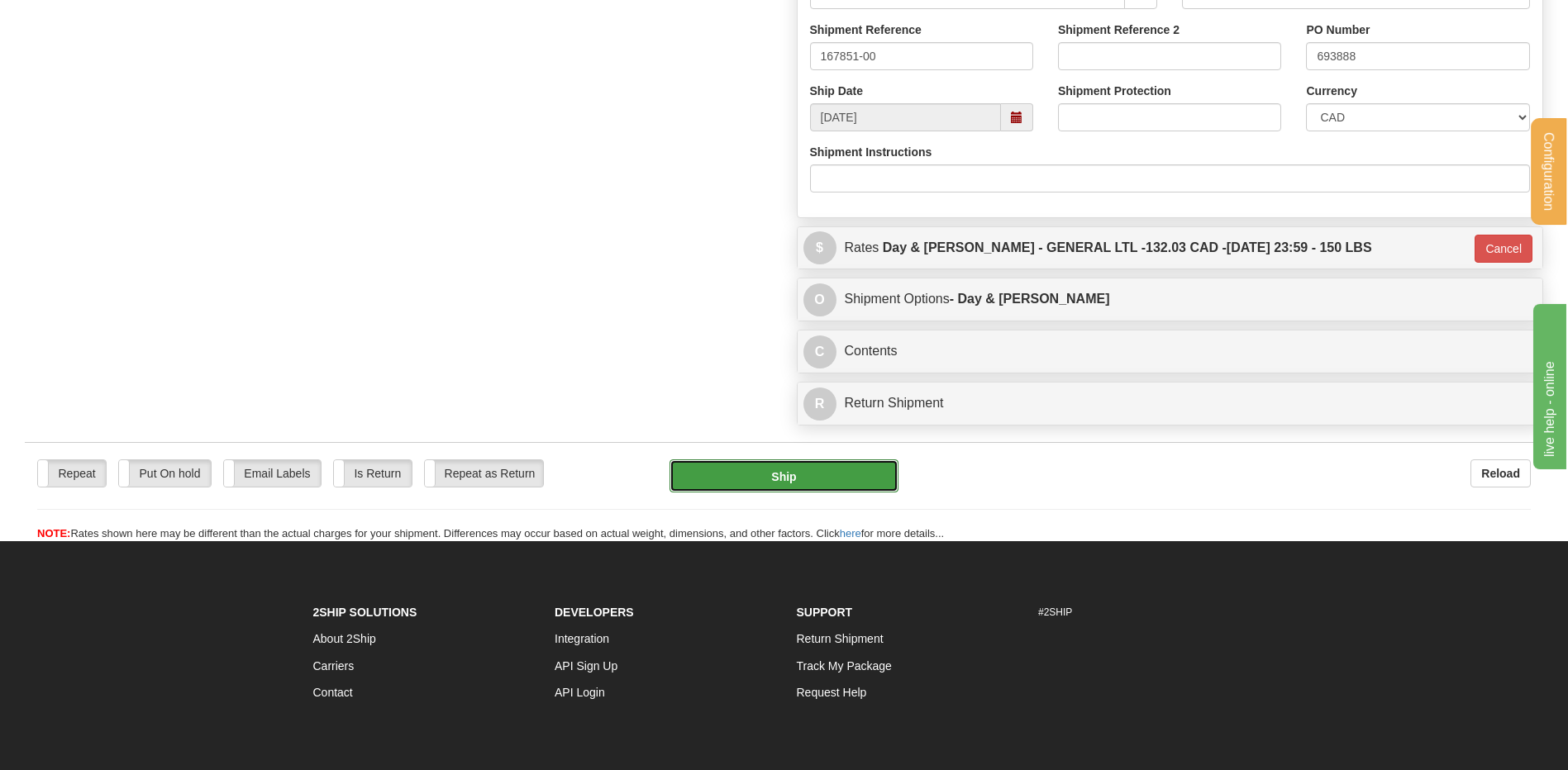
click at [814, 473] on button "Ship" at bounding box center [784, 476] width 229 height 33
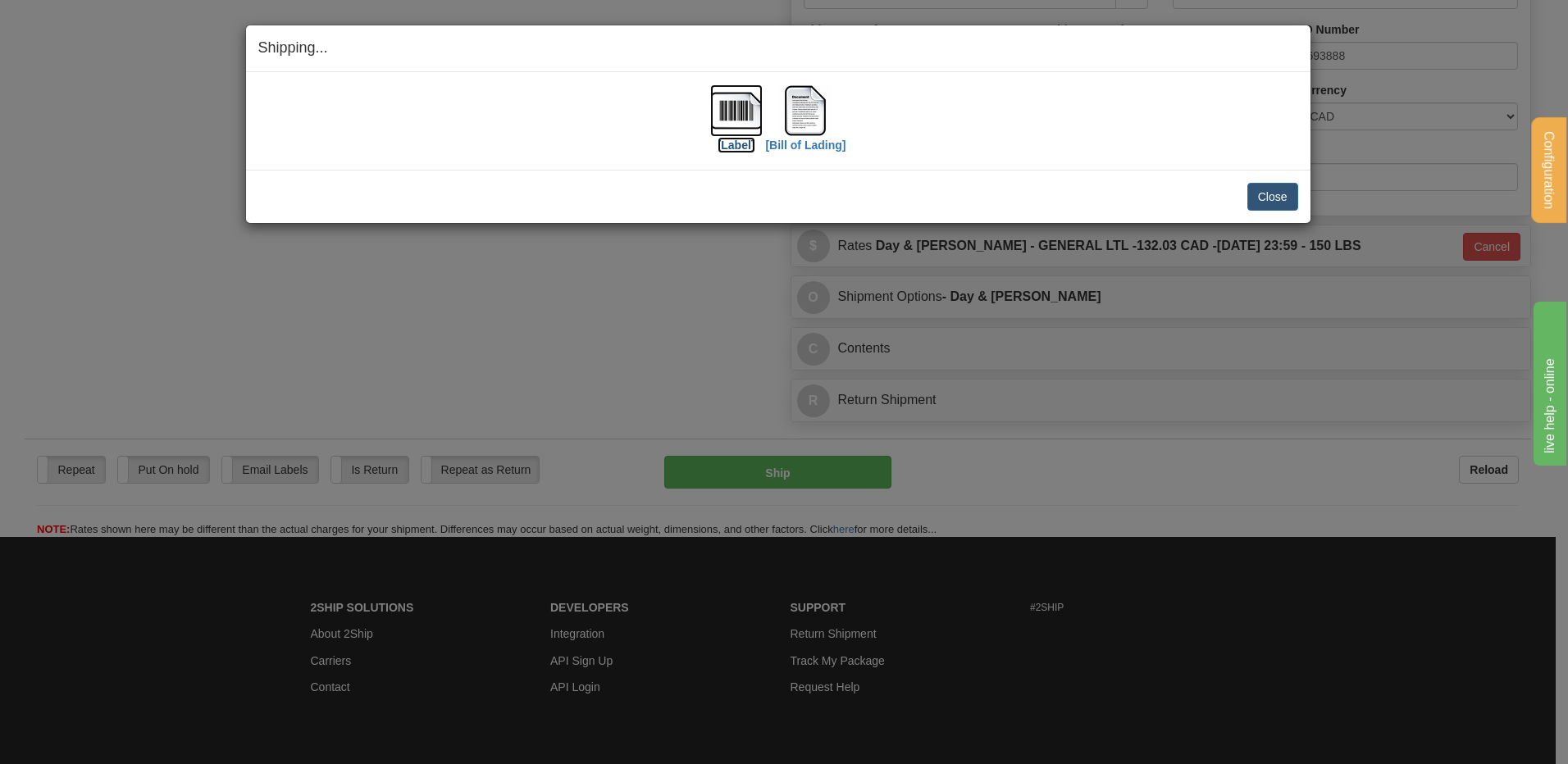
click at [718, 109] on img at bounding box center [736, 111] width 53 height 53
click at [811, 109] on img at bounding box center [805, 111] width 53 height 53
